Goal: Task Accomplishment & Management: Complete application form

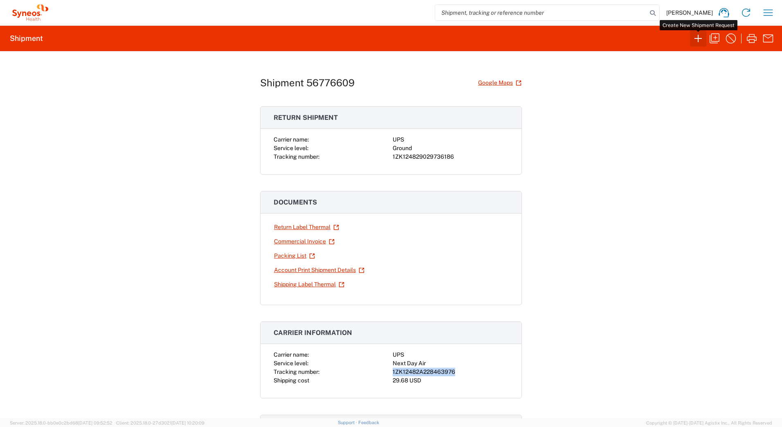
scroll to position [123, 0]
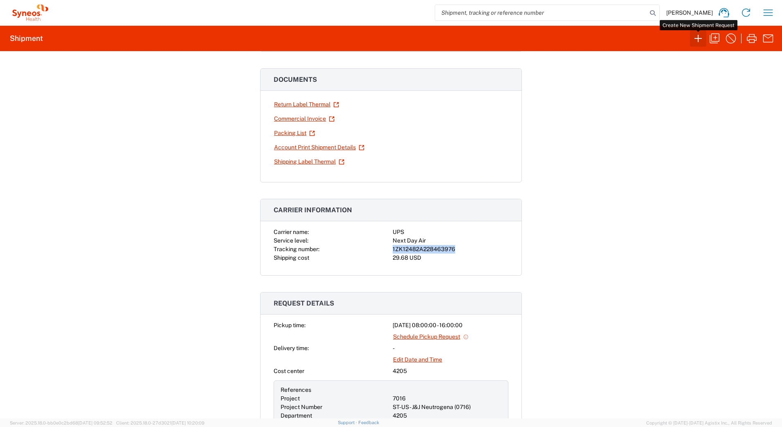
click at [695, 39] on icon "button" at bounding box center [698, 38] width 13 height 13
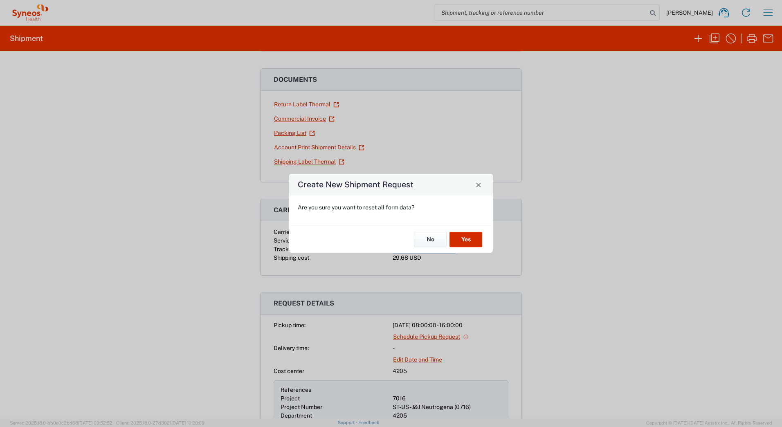
click at [470, 237] on button "Yes" at bounding box center [466, 239] width 33 height 15
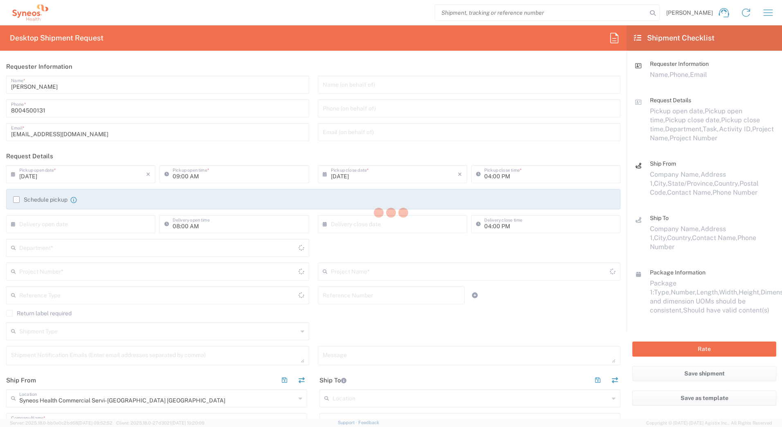
type input "4205"
type input "[US_STATE]"
type input "[GEOGRAPHIC_DATA]"
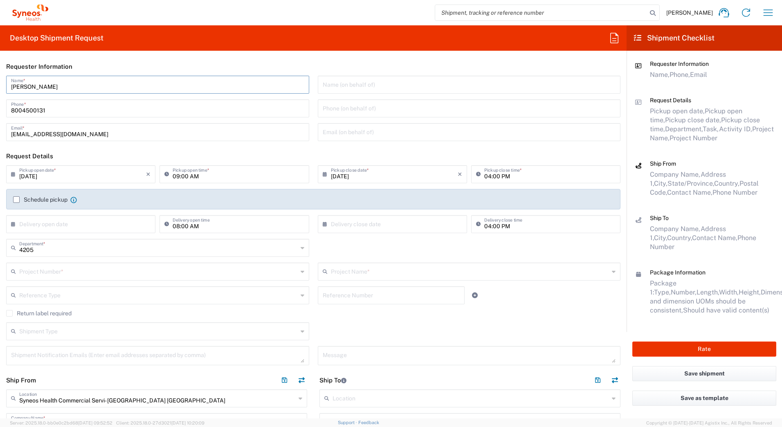
drag, startPoint x: 50, startPoint y: 86, endPoint x: 2, endPoint y: 79, distance: 48.0
click at [0, 80] on html "[PERSON_NAME] Home Shipment estimator Shipment tracking Desktop shipment reques…" at bounding box center [391, 213] width 782 height 427
paste input "Syneos Deployments"
type input "Syneos Deployments"
click at [130, 63] on header "Requester Information" at bounding box center [313, 66] width 627 height 18
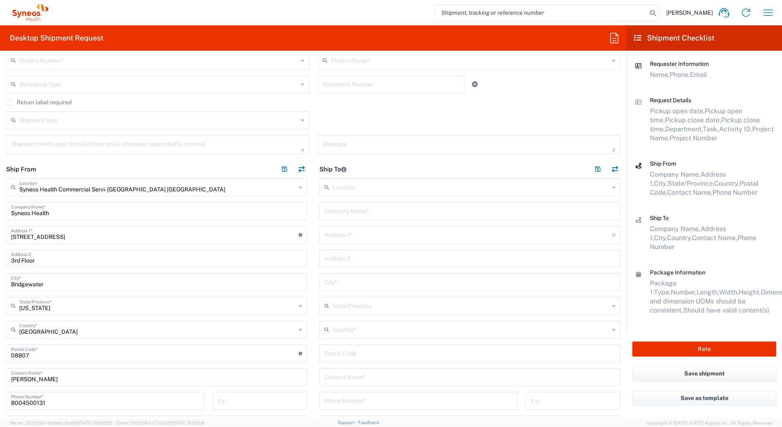
scroll to position [286, 0]
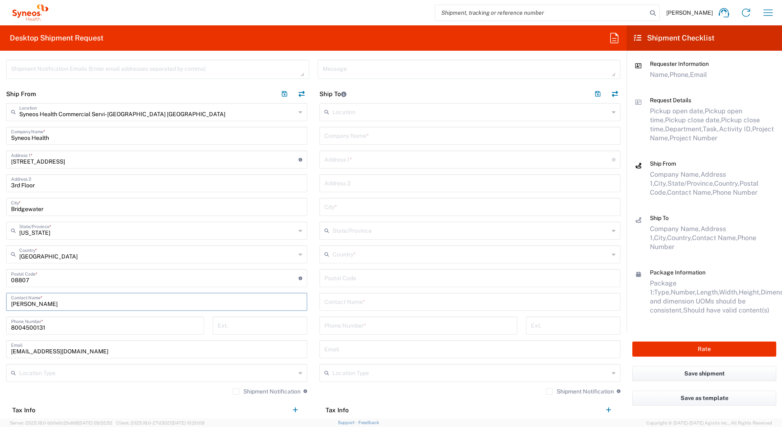
drag, startPoint x: 56, startPoint y: 307, endPoint x: -2, endPoint y: 304, distance: 58.2
click at [0, 304] on html "[PERSON_NAME] Home Shipment estimator Shipment tracking Desktop shipment reques…" at bounding box center [391, 213] width 782 height 427
paste input "Syneos Deployments"
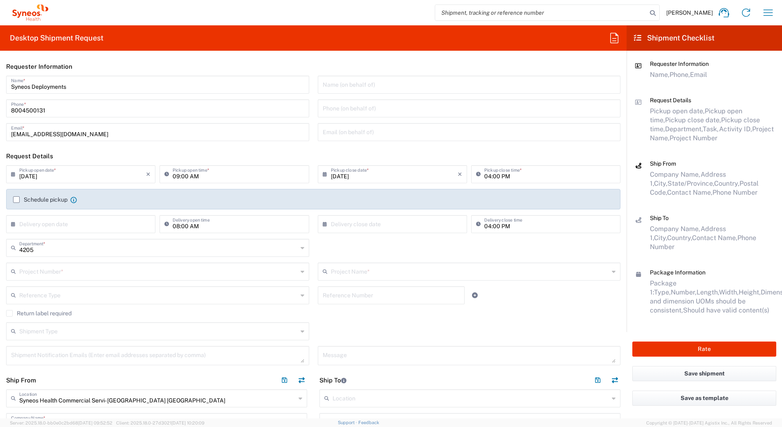
type input "Syneos Deployments"
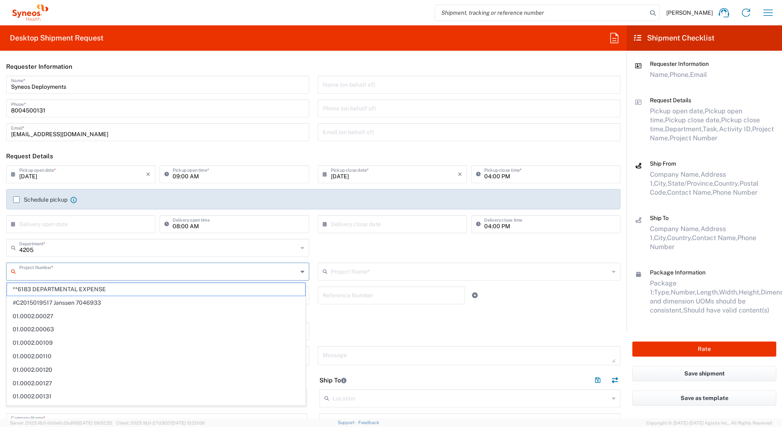
click at [31, 269] on input "text" at bounding box center [158, 271] width 279 height 14
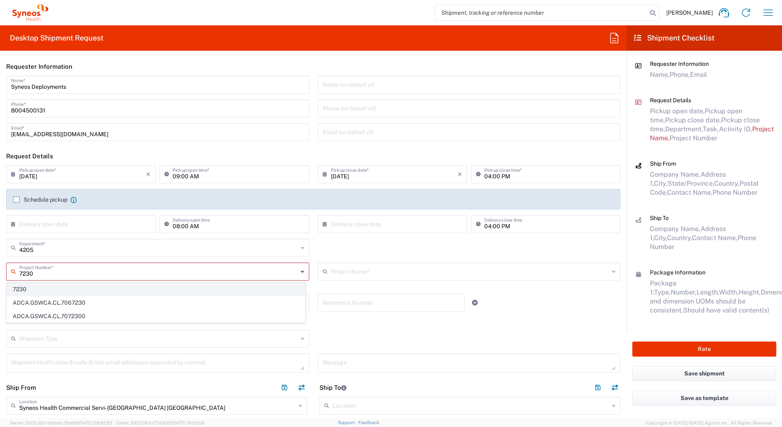
type input "7230"
click at [29, 290] on span "7230" at bounding box center [156, 289] width 298 height 13
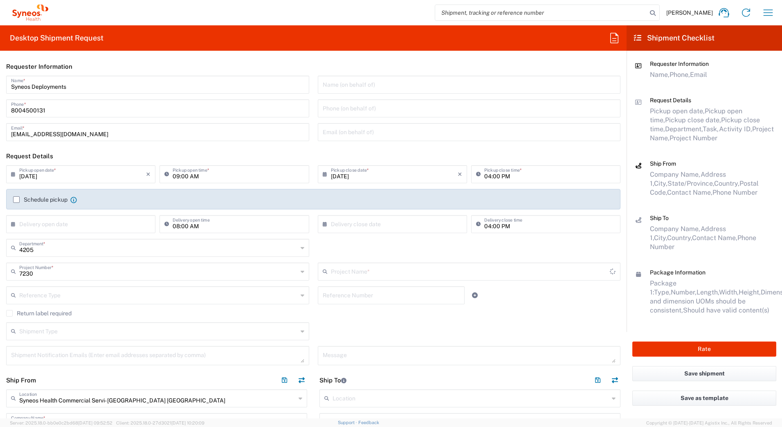
type input "ST-US_GlaxoSmithKline L_Sales"
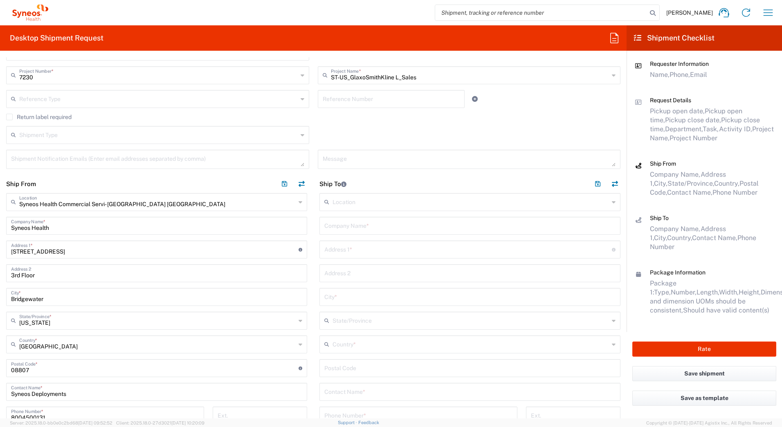
scroll to position [205, 0]
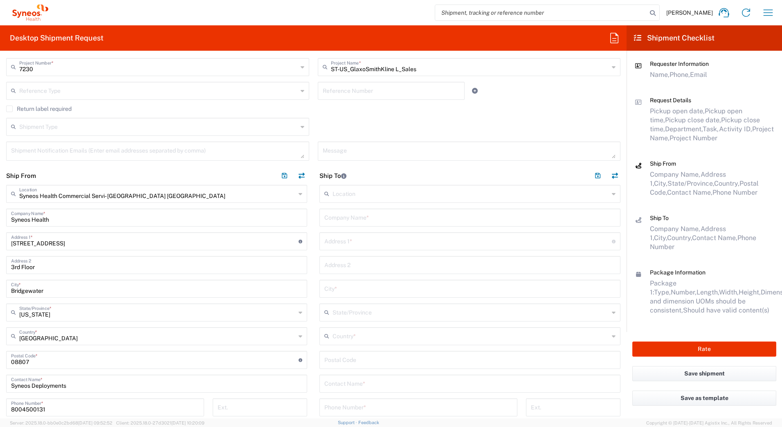
click at [447, 216] on input "text" at bounding box center [469, 217] width 291 height 14
paste input "[PERSON_NAME]"
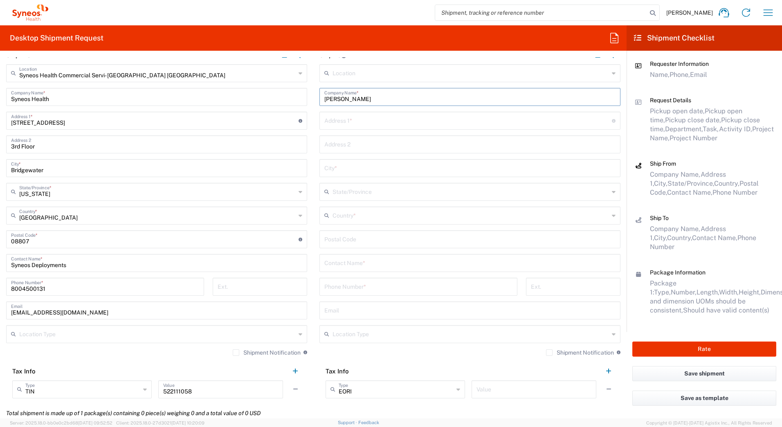
scroll to position [327, 0]
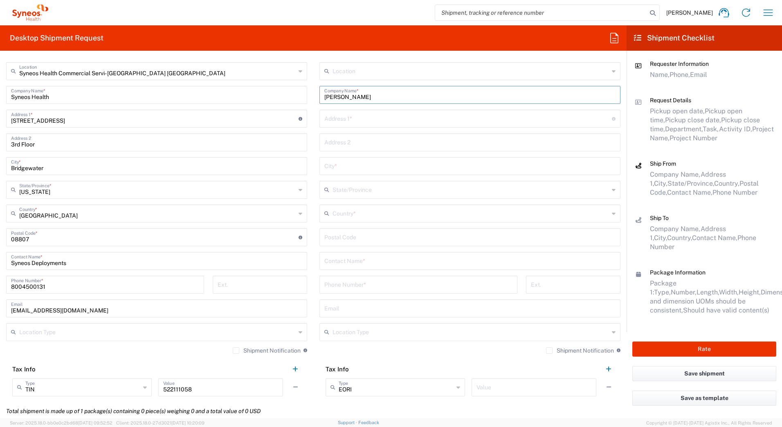
type input "[PERSON_NAME]"
click at [340, 260] on input "text" at bounding box center [469, 260] width 291 height 14
paste input "[PERSON_NAME]"
type input "[PERSON_NAME]"
click at [340, 211] on input "text" at bounding box center [471, 213] width 277 height 14
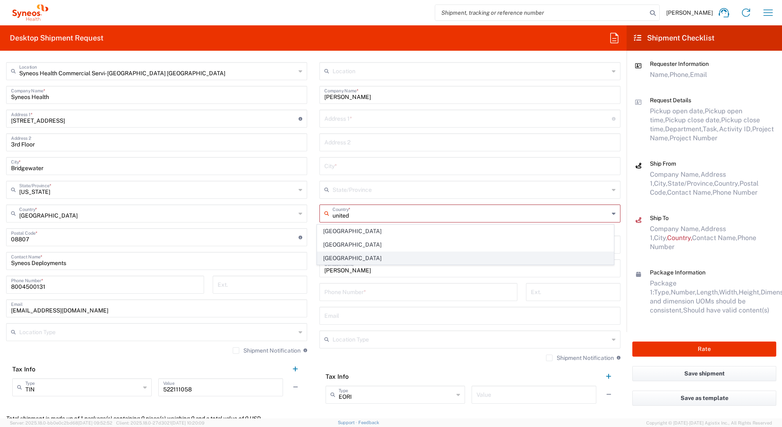
click at [334, 258] on span "[GEOGRAPHIC_DATA]" at bounding box center [465, 258] width 297 height 13
type input "[GEOGRAPHIC_DATA]"
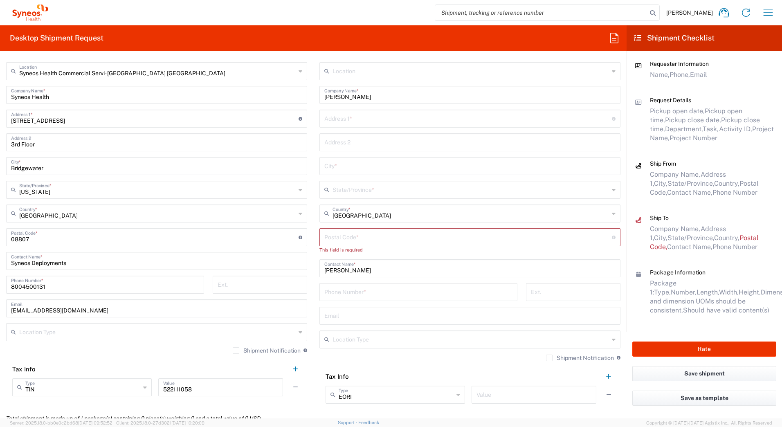
click at [338, 191] on input "text" at bounding box center [471, 189] width 277 height 14
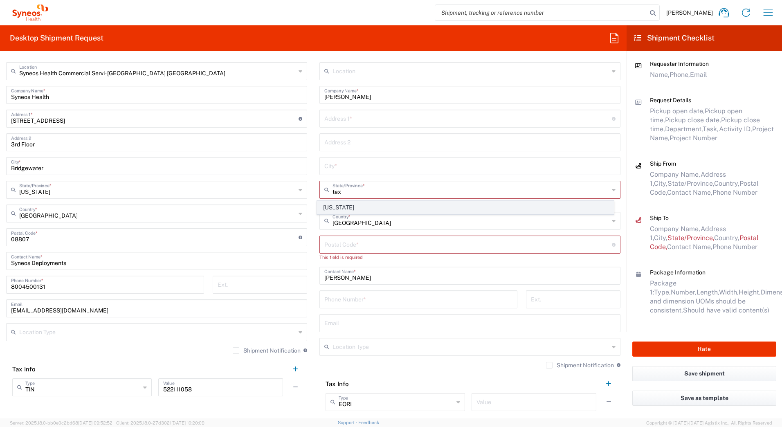
click at [334, 207] on span "[US_STATE]" at bounding box center [465, 207] width 297 height 13
type input "[US_STATE]"
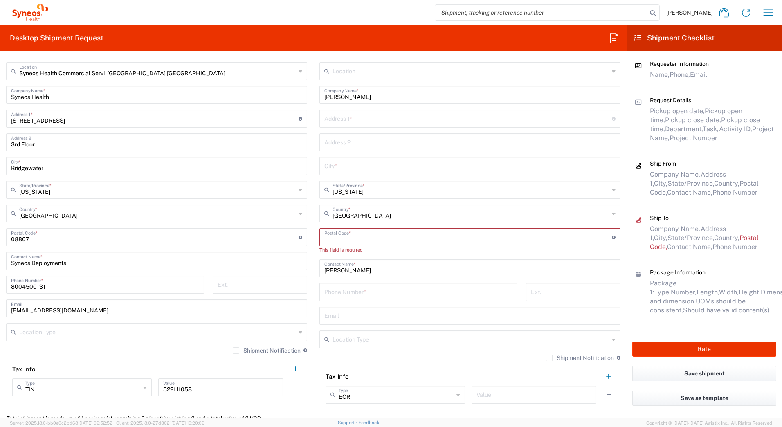
click at [338, 233] on input "undefined" at bounding box center [468, 236] width 288 height 14
click at [335, 120] on input "text" at bounding box center [468, 118] width 288 height 14
paste input "200 S Sage Holw"
type input "200 S Sage Holw"
click at [341, 166] on input "text" at bounding box center [469, 165] width 291 height 14
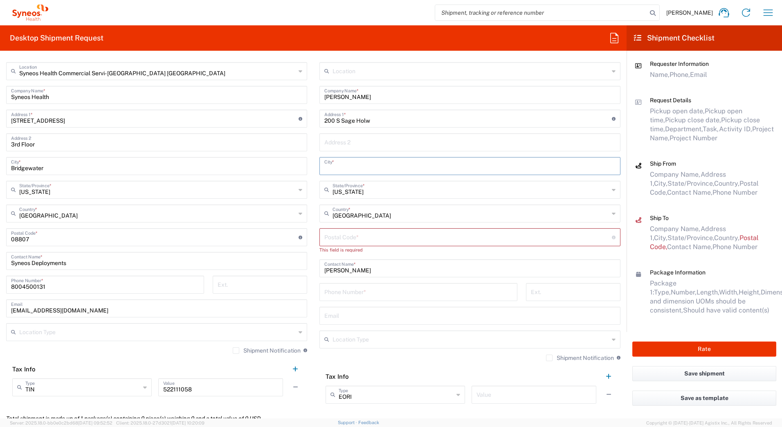
paste input "[GEOGRAPHIC_DATA]"
type input "[GEOGRAPHIC_DATA]"
click at [383, 236] on input "undefined" at bounding box center [468, 236] width 288 height 14
paste input "78620"
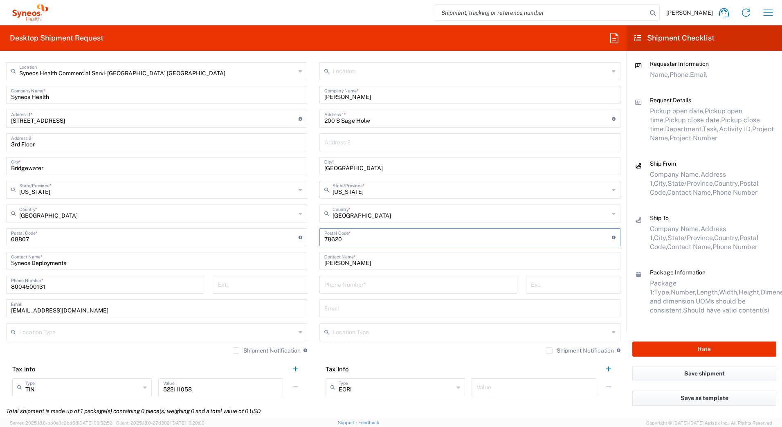
type input "78620"
click at [344, 286] on input "tel" at bounding box center [418, 284] width 188 height 14
paste input "[PHONE_NUMBER]"
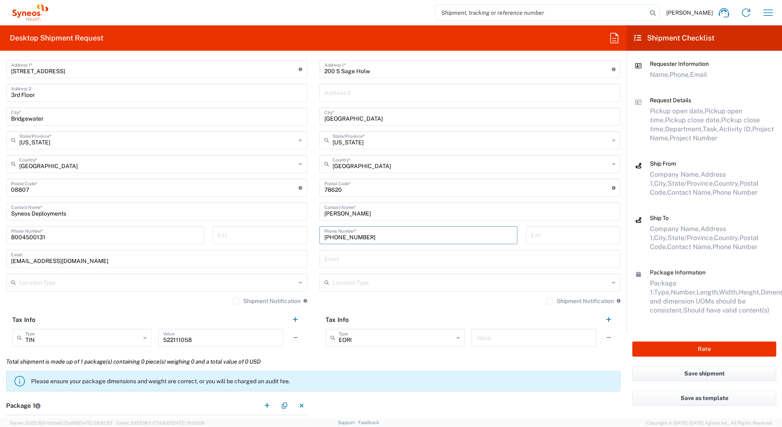
scroll to position [491, 0]
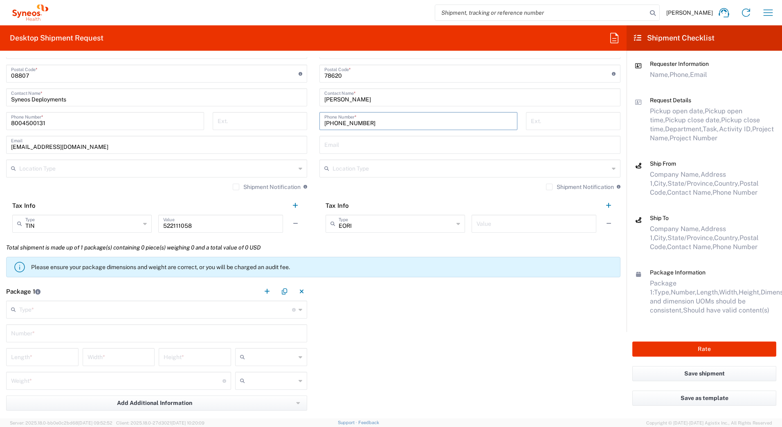
type input "[PHONE_NUMBER]"
click at [28, 311] on input "text" at bounding box center [155, 309] width 273 height 14
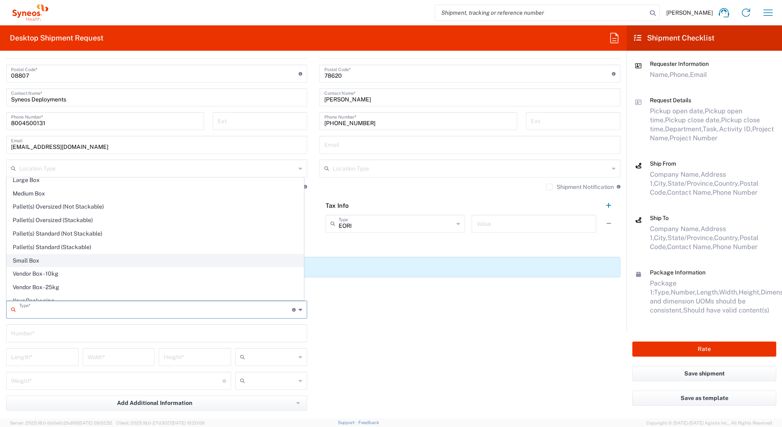
scroll to position [25, 0]
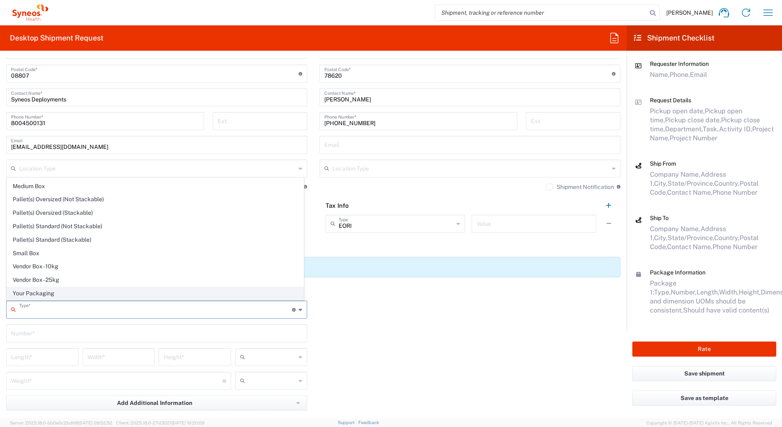
click at [38, 292] on span "Your Packaging" at bounding box center [155, 293] width 297 height 13
type input "Your Packaging"
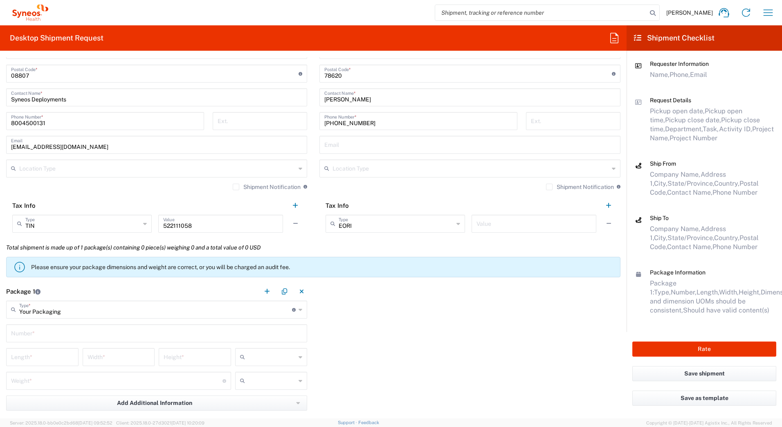
click at [38, 333] on input "text" at bounding box center [156, 333] width 291 height 14
type input "1"
click at [36, 358] on input "number" at bounding box center [42, 356] width 63 height 14
type input "13"
type input "11"
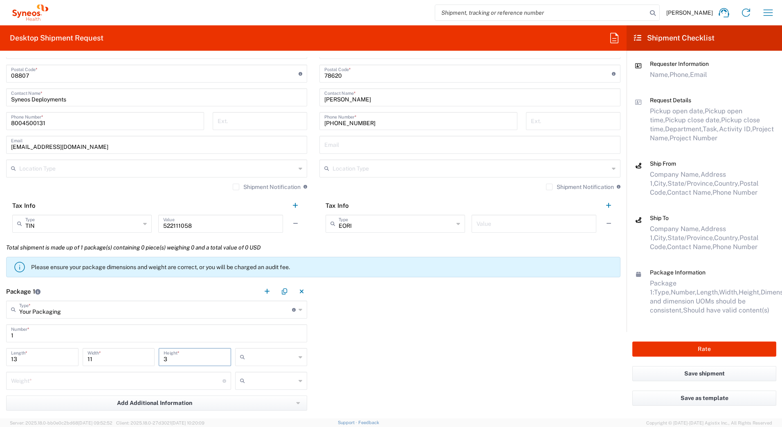
type input "3"
click at [252, 354] on input "text" at bounding box center [272, 357] width 48 height 13
click at [249, 402] on span "in" at bounding box center [269, 402] width 70 height 13
type input "in"
click at [48, 385] on input "number" at bounding box center [116, 380] width 211 height 14
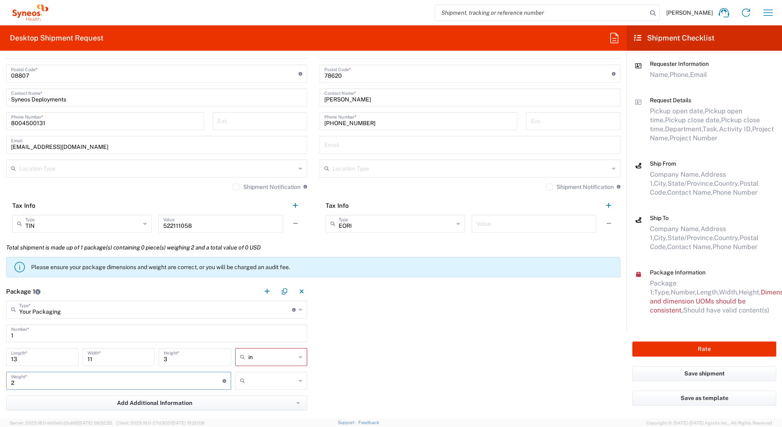
type input "2"
click at [265, 379] on input "text" at bounding box center [272, 380] width 48 height 13
click at [254, 409] on span "lbs" at bounding box center [269, 412] width 70 height 13
type input "lbs"
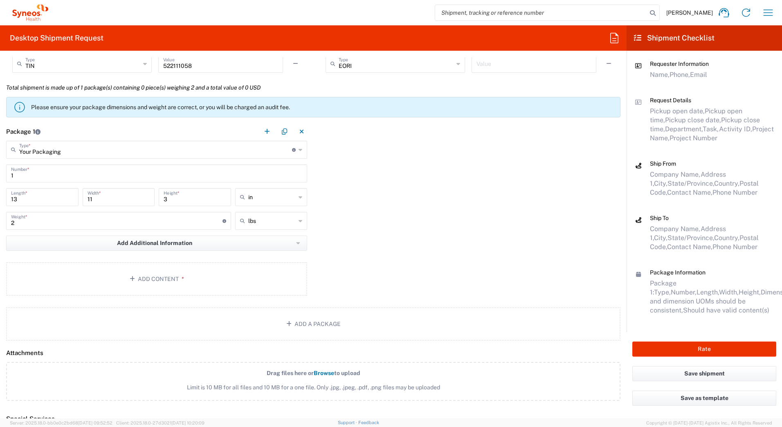
scroll to position [654, 0]
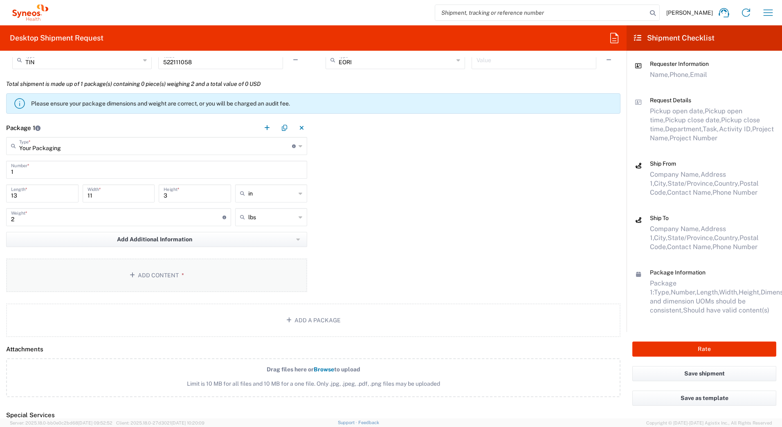
click at [137, 275] on button "Add Content *" at bounding box center [156, 276] width 301 height 34
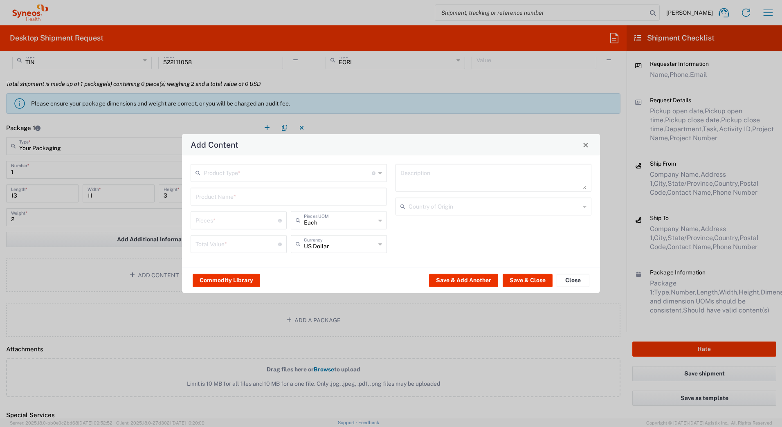
click at [225, 171] on input "text" at bounding box center [288, 172] width 168 height 14
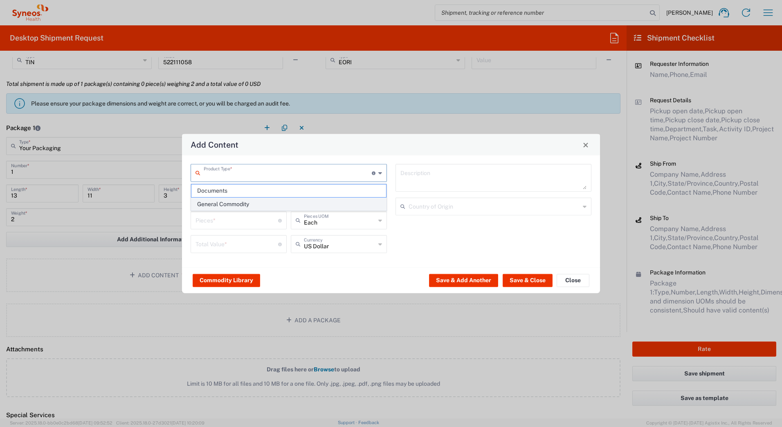
click at [218, 202] on span "General Commodity" at bounding box center [288, 204] width 195 height 13
type input "General Commodity"
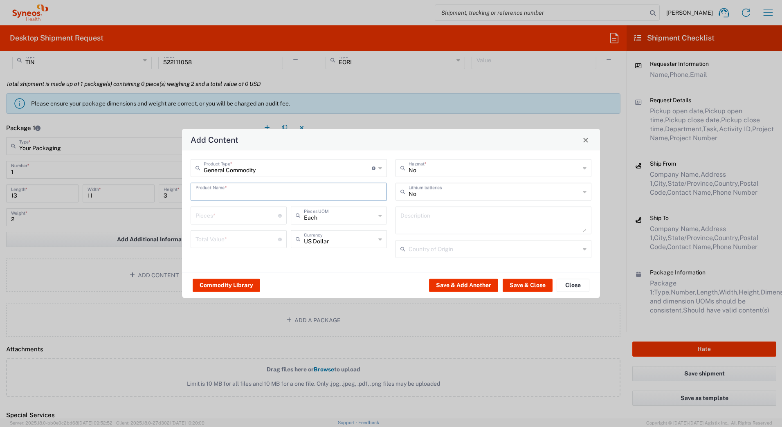
click at [219, 195] on input "text" at bounding box center [289, 191] width 187 height 14
type input "o"
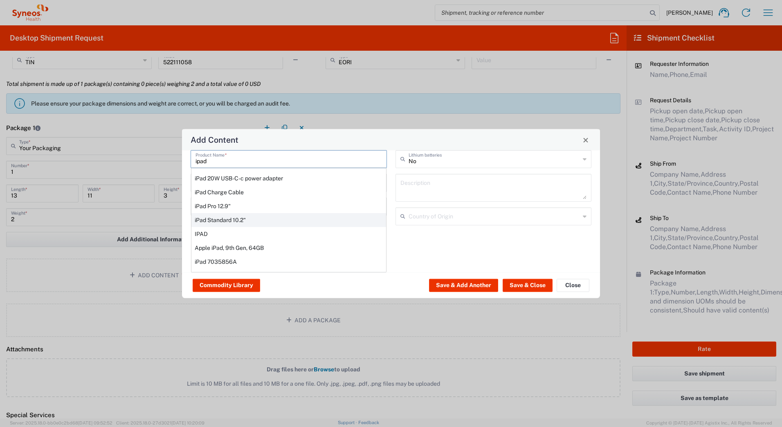
scroll to position [0, 0]
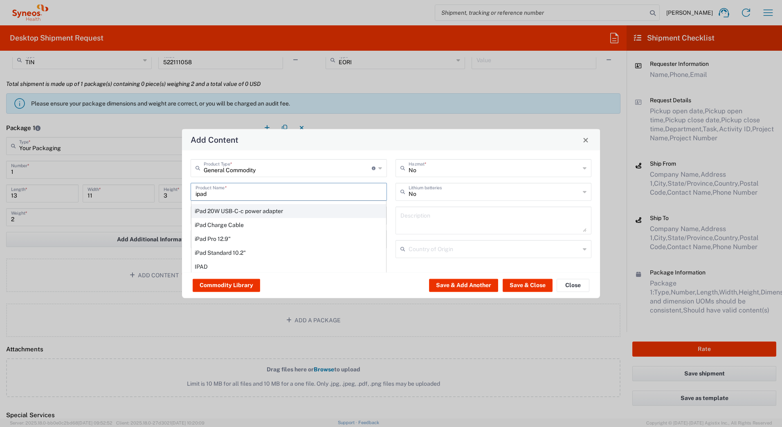
click at [265, 212] on div "iPad 20W USB-C-c power adapter" at bounding box center [288, 211] width 195 height 14
type input "iPad 20W USB-C-c power adapter"
type input "1"
type textarea "iPad 20W USB-C-c power adapter"
type input "[GEOGRAPHIC_DATA]"
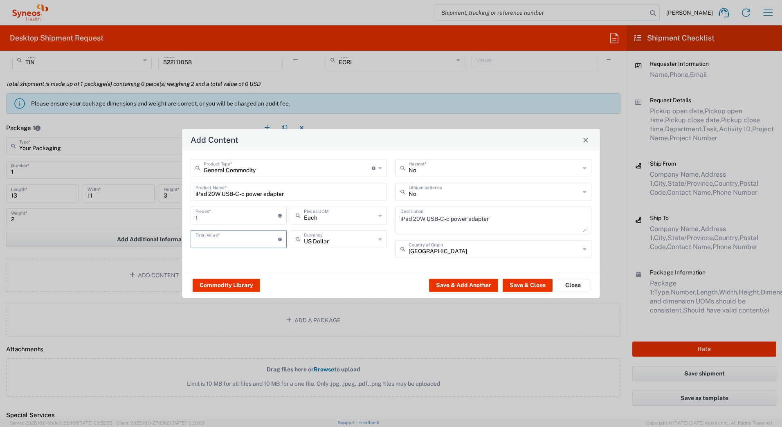
click at [215, 238] on input "number" at bounding box center [237, 239] width 83 height 14
type input "50"
click at [540, 284] on button "Save & Close" at bounding box center [528, 285] width 50 height 13
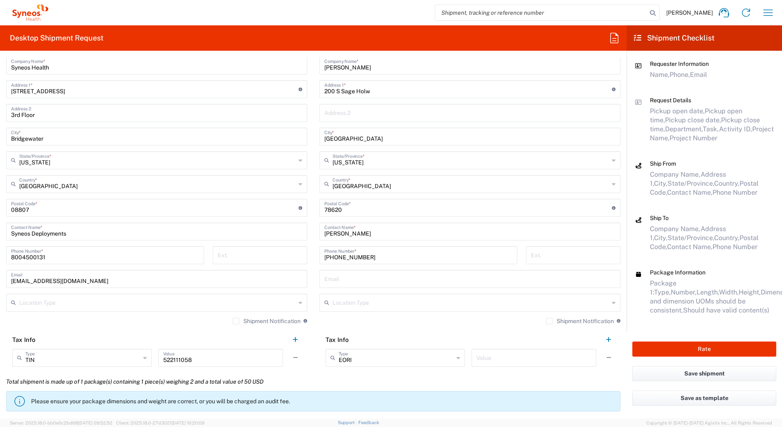
scroll to position [111, 0]
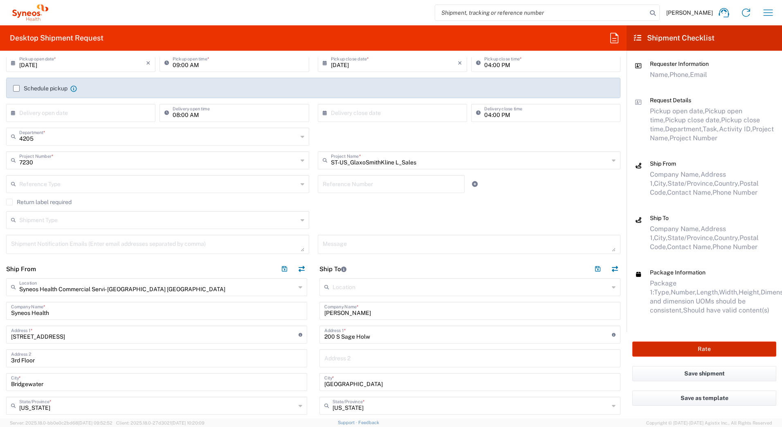
click at [687, 348] on button "Rate" at bounding box center [704, 349] width 144 height 15
type input "7230"
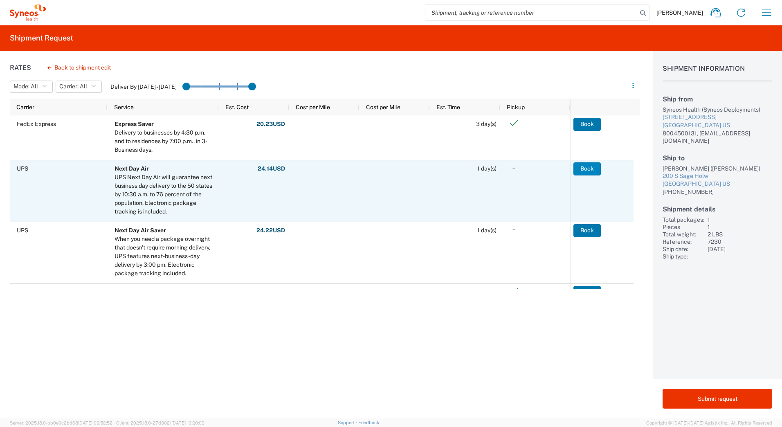
click at [577, 168] on button "Book" at bounding box center [586, 168] width 27 height 13
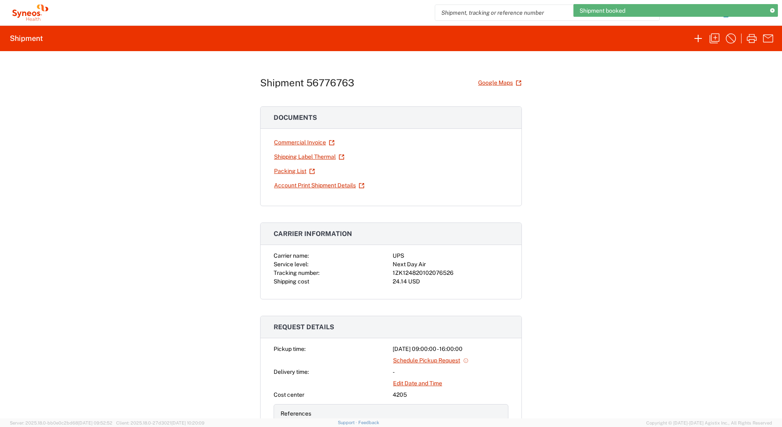
click at [430, 272] on div "1ZK124820102076526" at bounding box center [451, 273] width 116 height 9
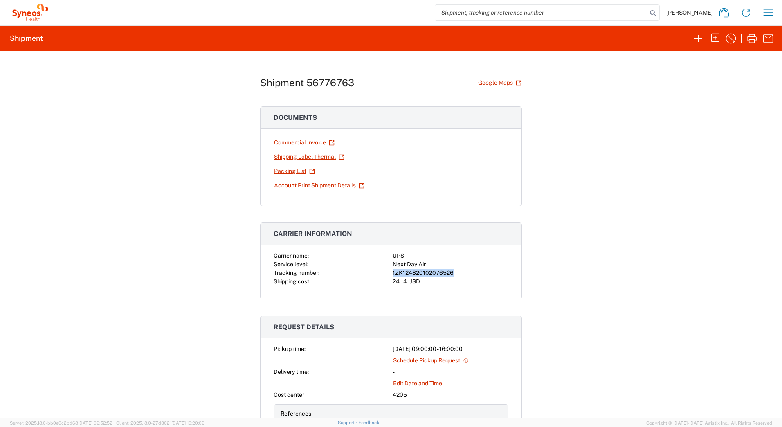
copy div "1ZK124820102076526"
click at [292, 154] on link "Shipping Label Thermal" at bounding box center [309, 157] width 71 height 14
